Goal: Task Accomplishment & Management: Manage account settings

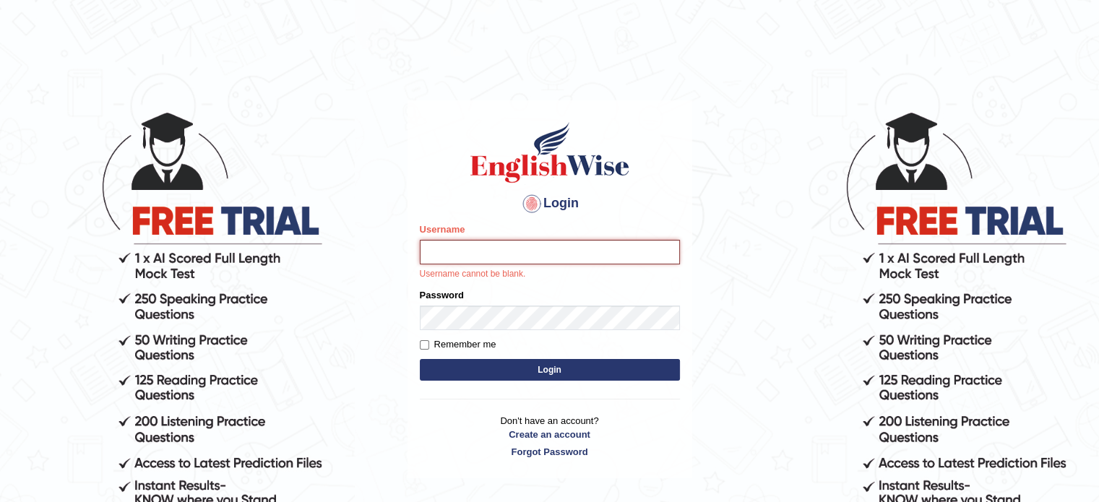
click at [461, 253] on input "Username" at bounding box center [550, 252] width 260 height 25
type input "najma27"
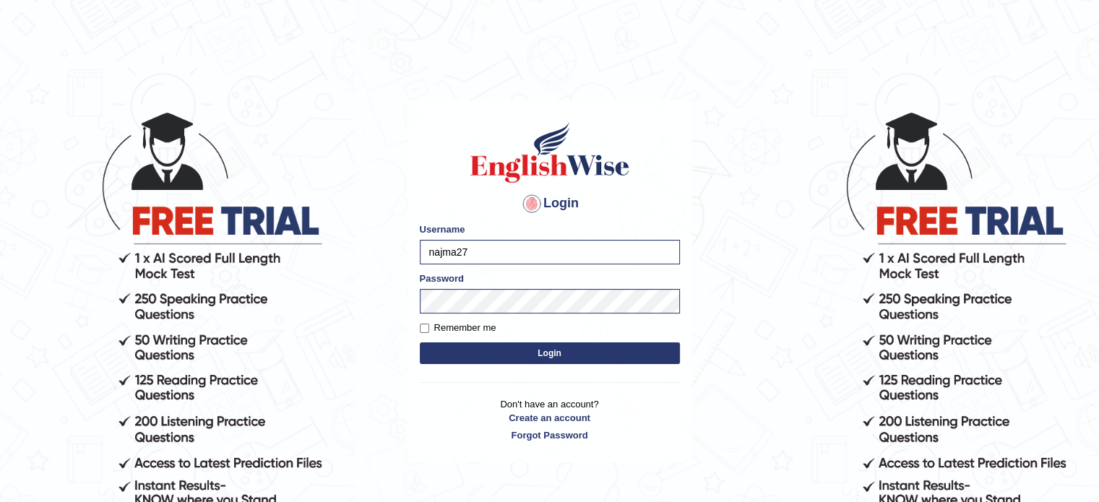
click at [507, 354] on button "Login" at bounding box center [550, 353] width 260 height 22
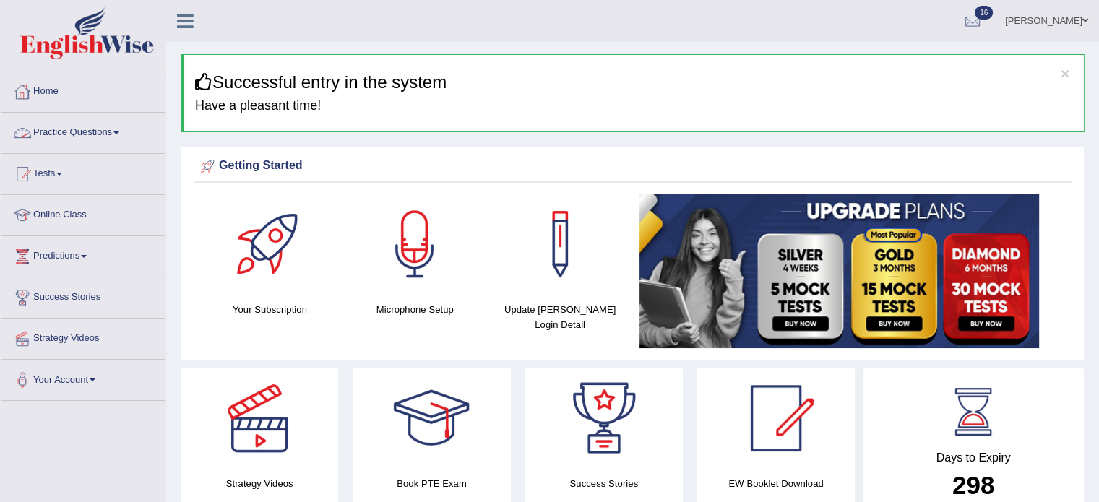
click at [56, 84] on link "Home" at bounding box center [83, 90] width 165 height 36
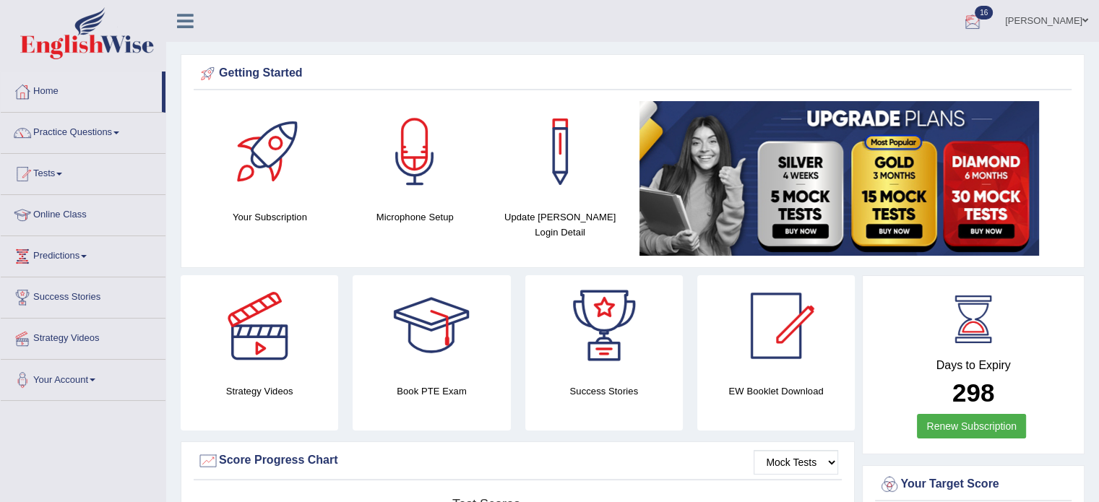
click at [993, 10] on span "16" at bounding box center [984, 13] width 18 height 14
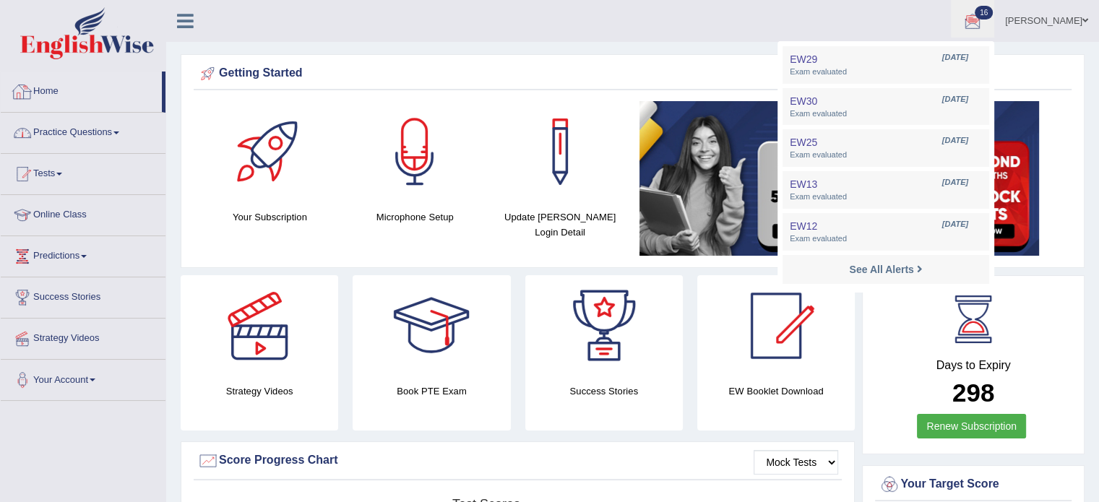
click at [189, 13] on icon at bounding box center [185, 21] width 17 height 19
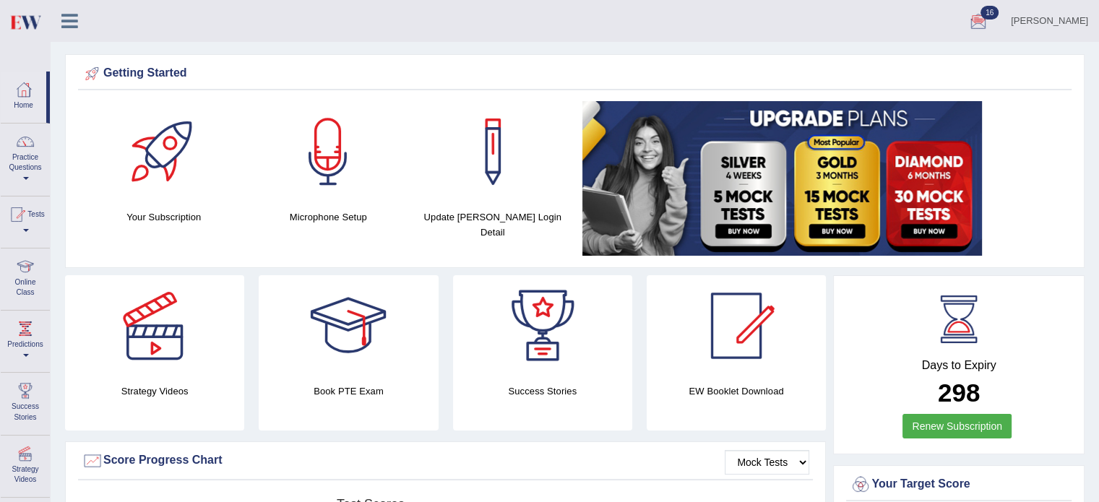
click at [494, 196] on div at bounding box center [492, 151] width 101 height 101
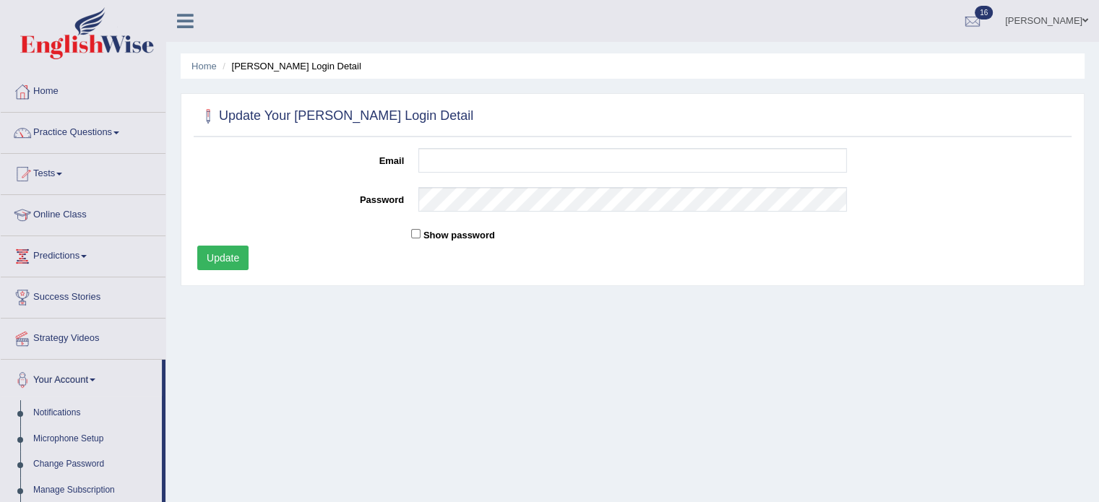
click at [44, 91] on link "Home" at bounding box center [83, 90] width 165 height 36
